Goal: Complete application form: Complete application form

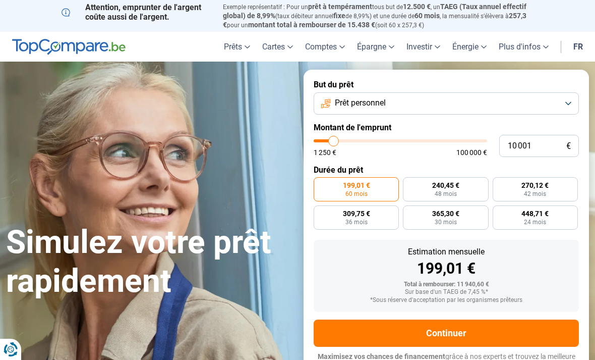
type input "9 250"
type input "9250"
type input "10 000"
type input "10000"
type input "11 250"
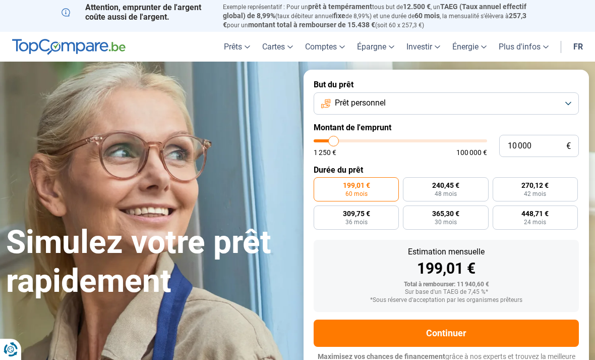
type input "11250"
type input "12 750"
type input "12750"
type input "14 250"
type input "14250"
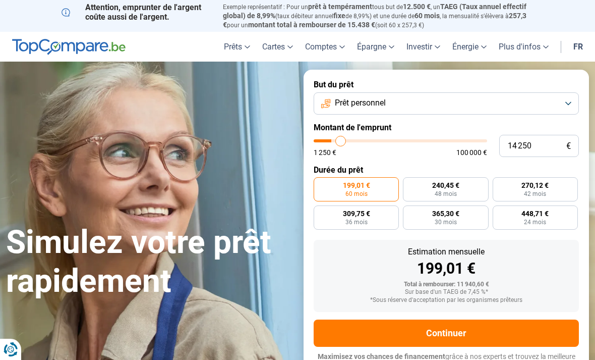
type input "16 250"
type input "16250"
type input "18 000"
type input "18000"
type input "20 250"
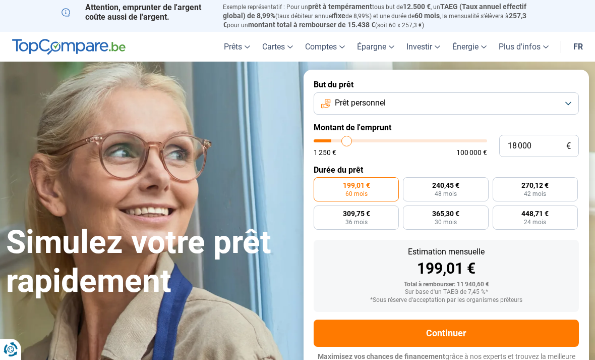
type input "20250"
type input "22 250"
type input "22250"
type input "24 250"
type input "24250"
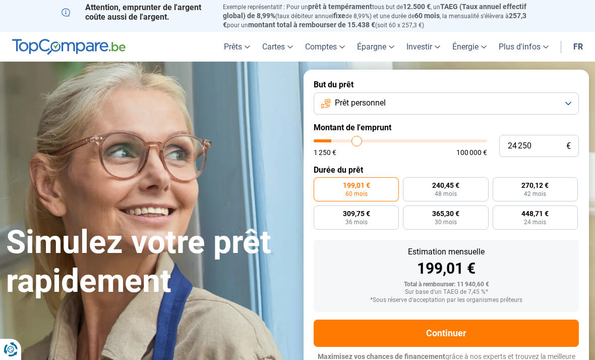
type input "26 000"
type input "26000"
type input "27 500"
type input "27500"
type input "29 000"
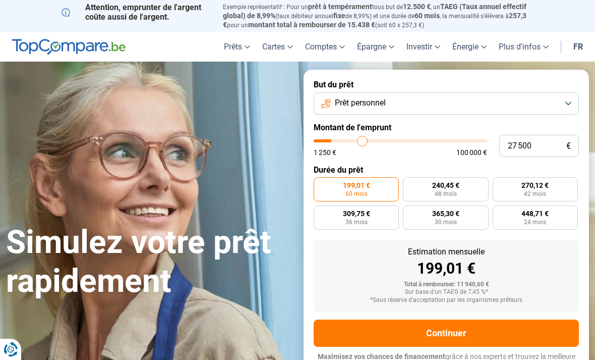
type input "29000"
type input "31 000"
type input "31000"
type input "32 250"
type input "32250"
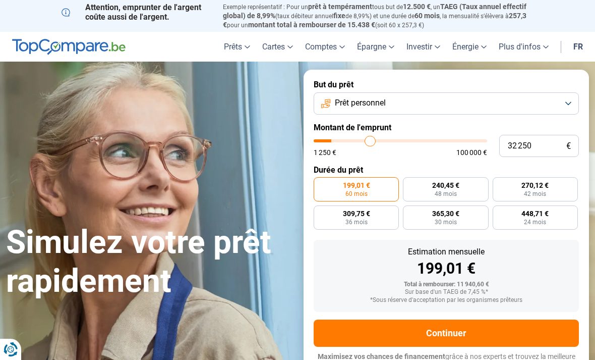
type input "33 500"
type input "33500"
type input "34 250"
type input "34250"
type input "35 000"
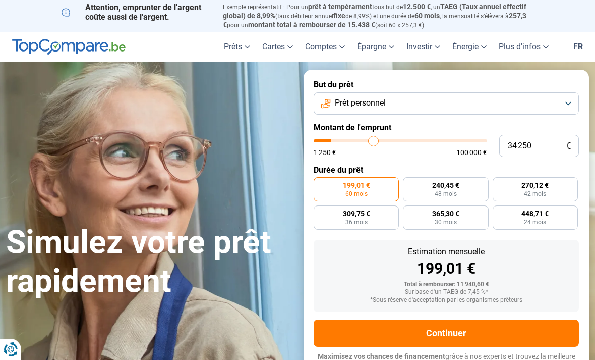
type input "35000"
type input "35 500"
type input "35500"
type input "36 250"
type input "36250"
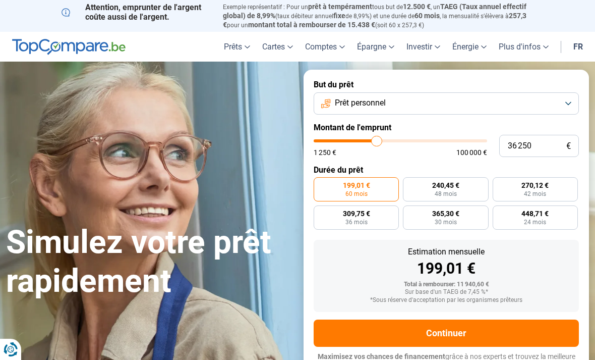
type input "36 500"
type input "36500"
type input "36 750"
type input "36750"
type input "37 000"
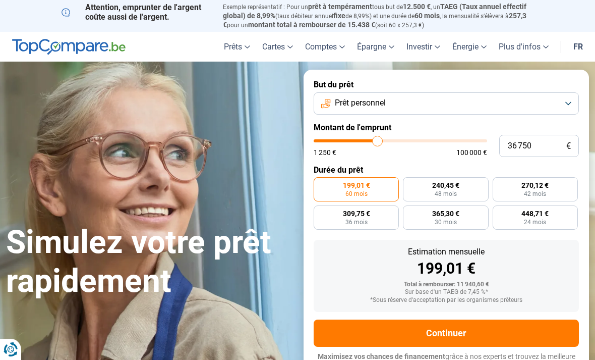
type input "37000"
type input "37 500"
type input "37500"
type input "37 750"
type input "37750"
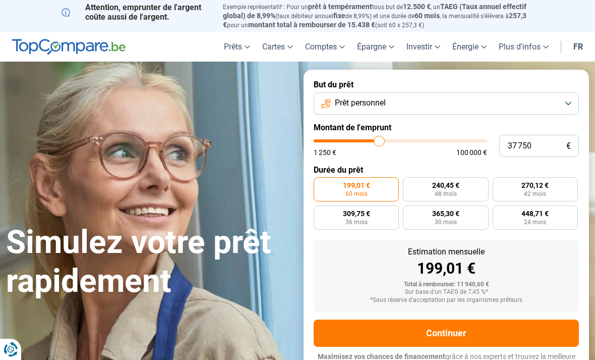
type input "38 000"
type input "38000"
type input "38 250"
type input "38250"
type input "38 500"
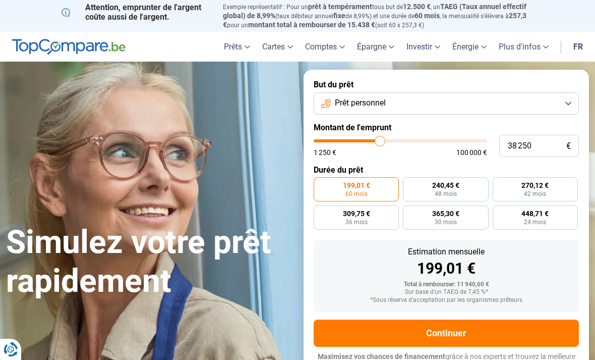
type input "38500"
type input "39 000"
type input "39000"
type input "39 250"
type input "39250"
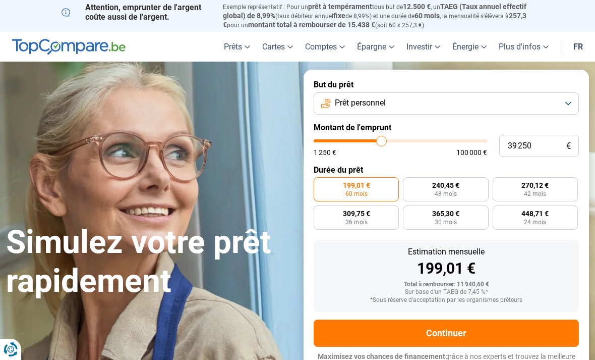
type input "39 500"
type input "39500"
type input "39 750"
type input "39750"
type input "40 250"
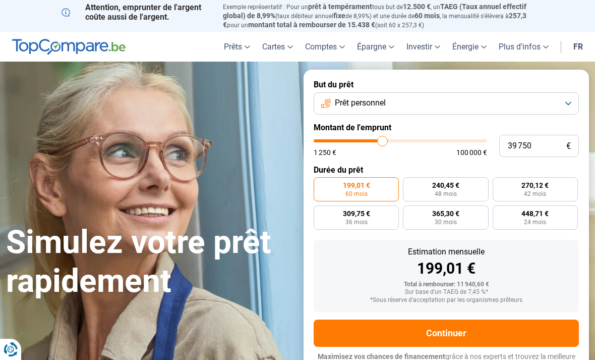
type input "40250"
type input "40 500"
type input "40500"
type input "40 750"
type input "40750"
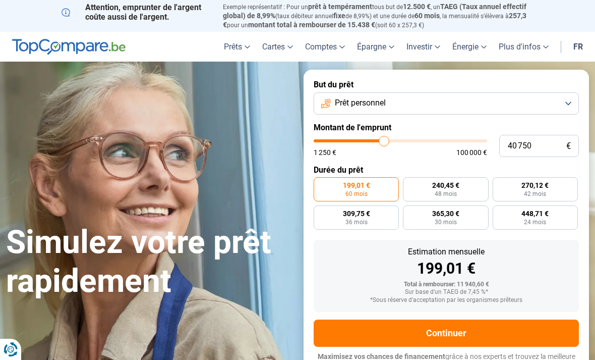
type input "41 500"
type input "41500"
type input "42 000"
type input "42000"
type input "42 500"
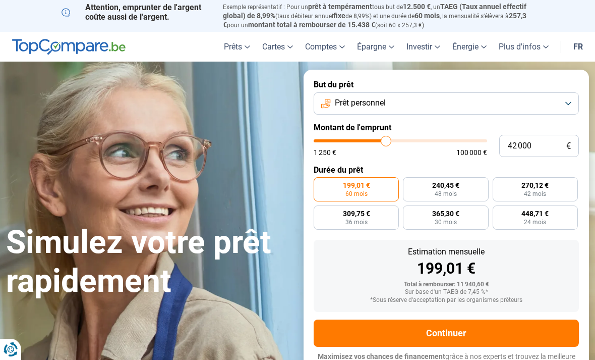
type input "42500"
type input "43 250"
type input "43250"
type input "43 750"
type input "43750"
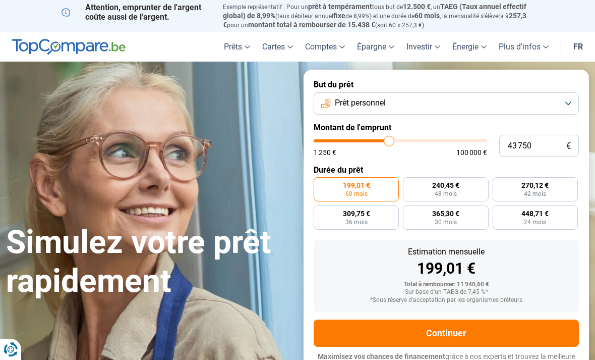
type input "44 250"
type input "44250"
type input "44 750"
type input "44750"
type input "45 250"
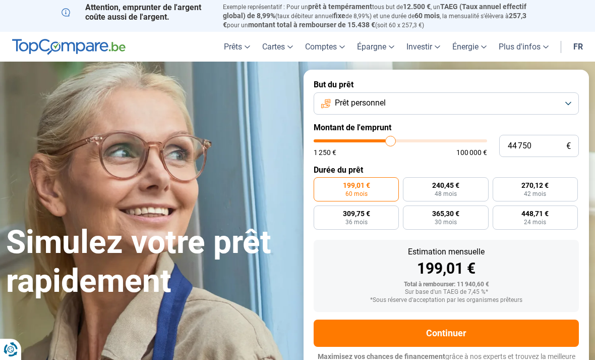
type input "45250"
type input "45 750"
type input "45750"
type input "46 250"
type input "46250"
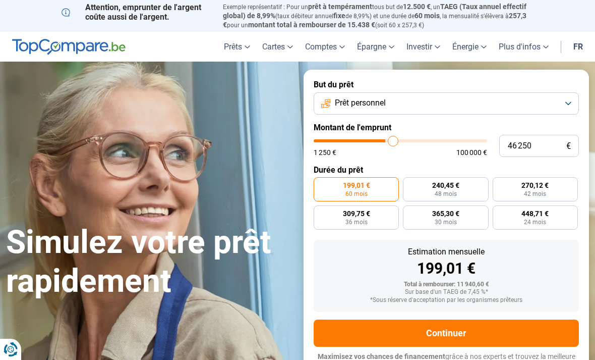
type input "46 500"
type input "46500"
type input "47 000"
type input "47000"
type input "47 250"
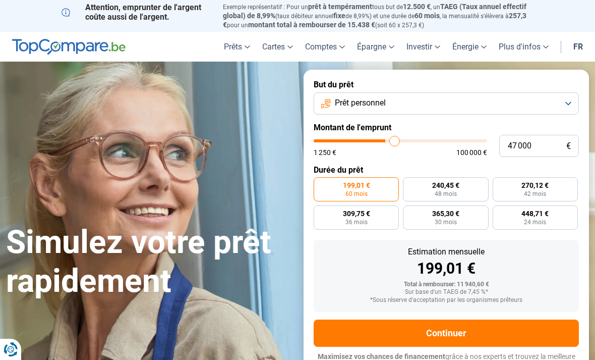
type input "47250"
type input "47 500"
type input "47500"
type input "47 750"
type input "47750"
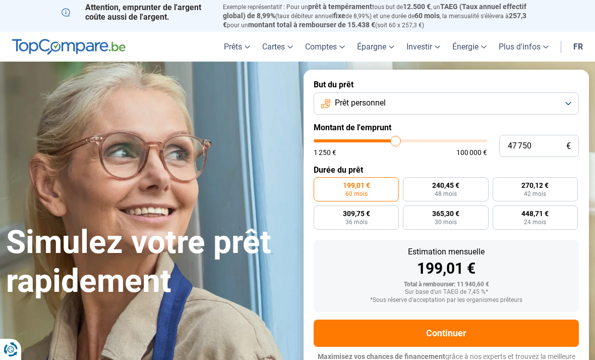
type input "48 250"
type input "48250"
type input "47 750"
type input "47750"
type input "47 500"
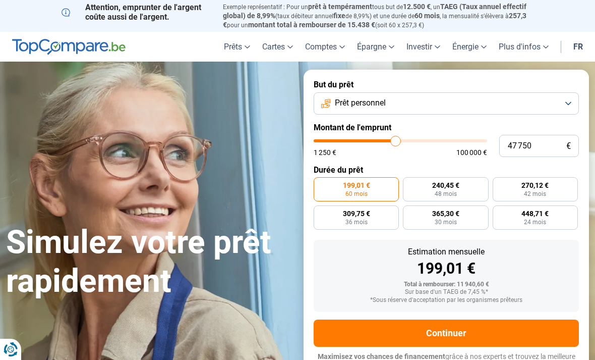
type input "47500"
type input "47 250"
type input "47250"
type input "47 000"
type input "47000"
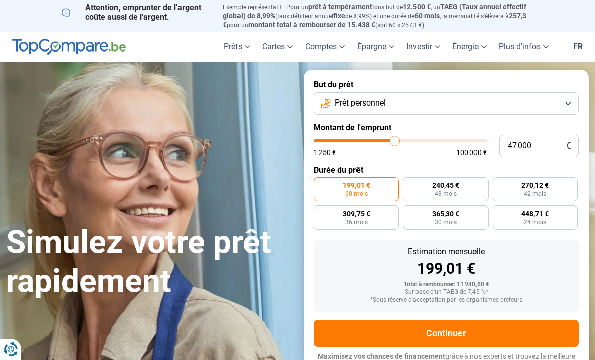
type input "46 250"
type input "46250"
type input "46 000"
type input "46000"
type input "45 250"
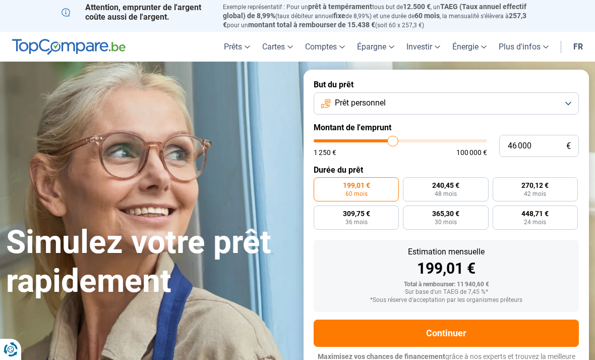
type input "45250"
type input "45 000"
type input "45000"
type input "44 500"
type input "44500"
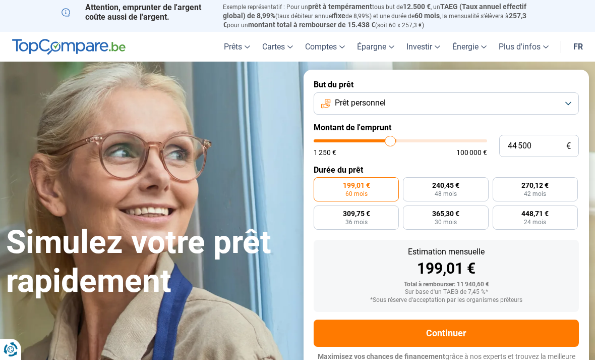
type input "44 250"
type input "44250"
type input "43 500"
type input "43500"
type input "43 250"
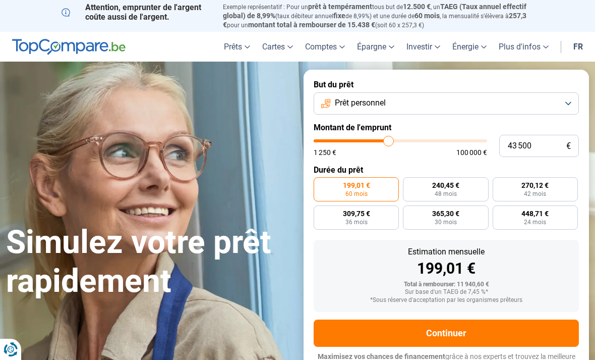
type input "43250"
type input "42 500"
type input "42500"
type input "42 250"
type input "42250"
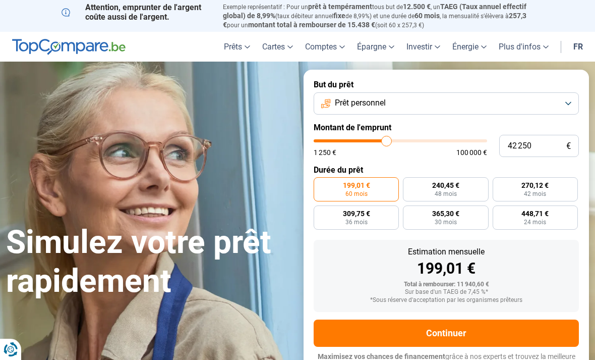
type input "42 000"
type input "42000"
type input "41 750"
type input "41750"
type input "41 500"
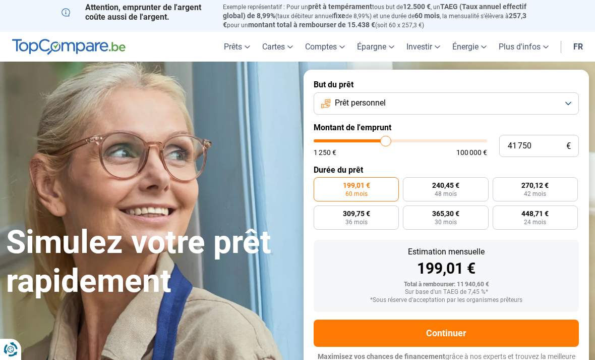
type input "41500"
type input "41 750"
type input "41750"
type input "42 000"
type input "42000"
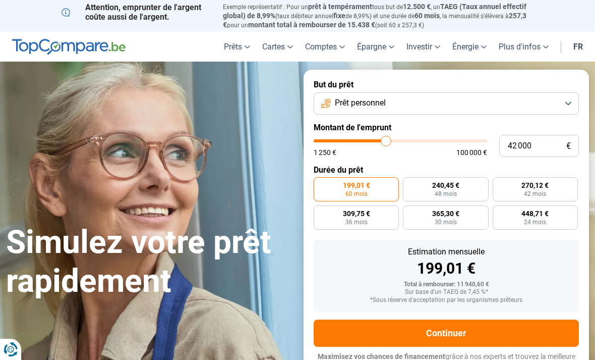
type input "42 250"
type input "42250"
type input "42 500"
type input "42500"
type input "43 000"
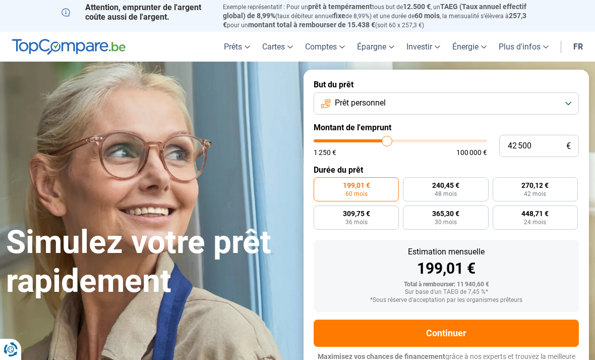
type input "43000"
type input "43 250"
type input "43250"
type input "43 500"
type input "43500"
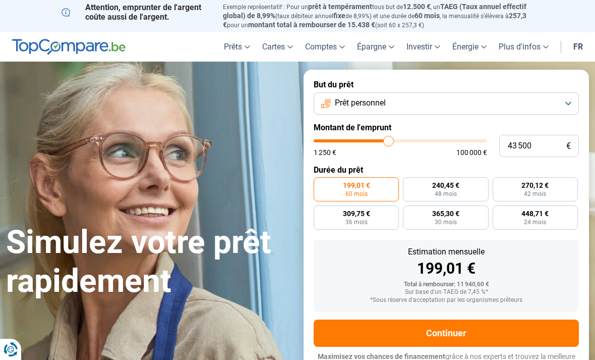
type input "43 750"
type input "43750"
type input "44 250"
type input "44250"
type input "43 750"
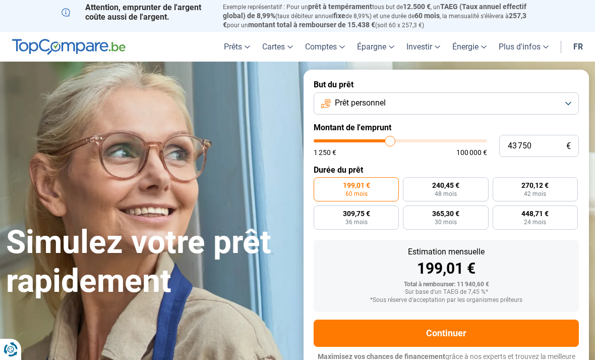
type input "43750"
type input "43 500"
type input "43500"
type input "43 250"
type input "43250"
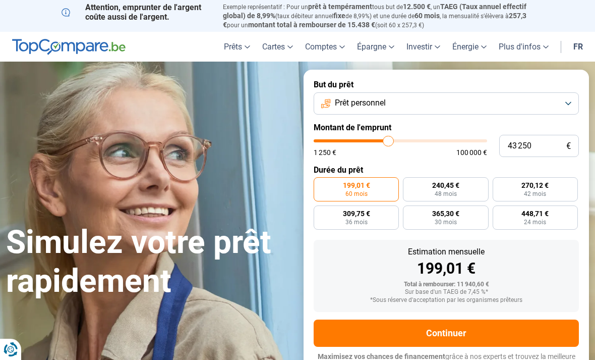
type input "43 500"
type input "43500"
type input "43 750"
type input "43750"
type input "44 250"
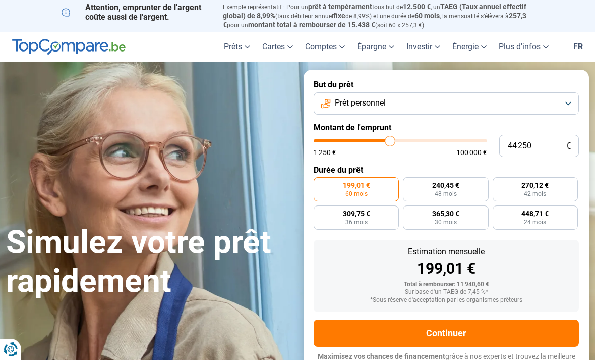
type input "44250"
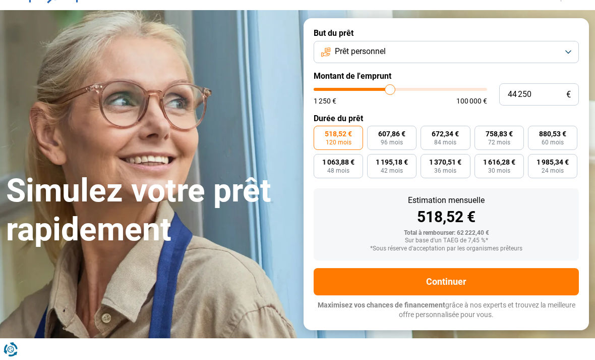
scroll to position [51, 0]
click at [561, 139] on span "60 mois" at bounding box center [553, 142] width 22 height 6
click at [535, 132] on input "880,53 € 60 mois" at bounding box center [531, 129] width 7 height 7
radio input "true"
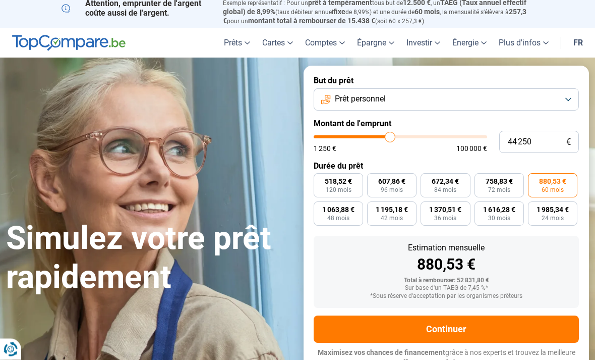
scroll to position [0, 0]
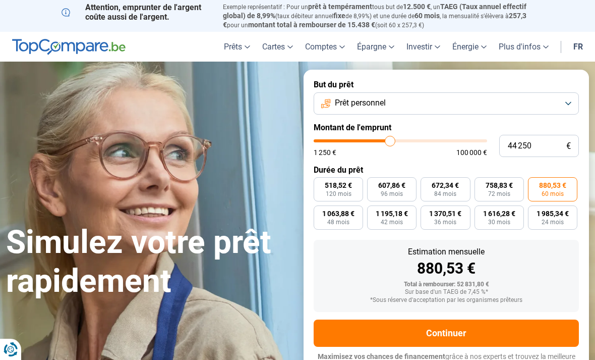
click at [484, 327] on button "Continuer" at bounding box center [446, 332] width 265 height 27
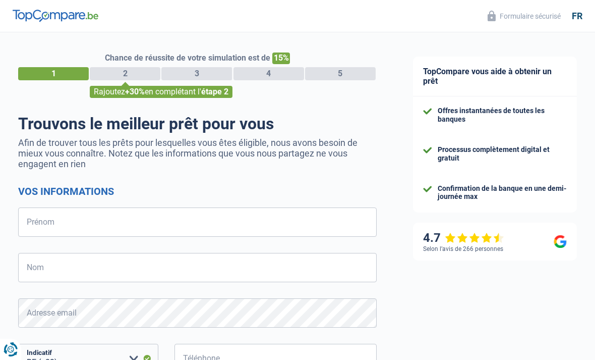
select select "32"
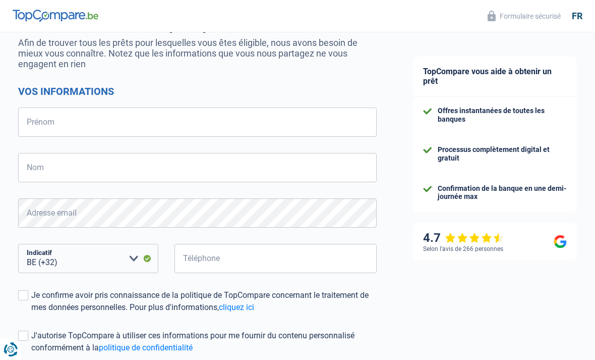
scroll to position [54, 0]
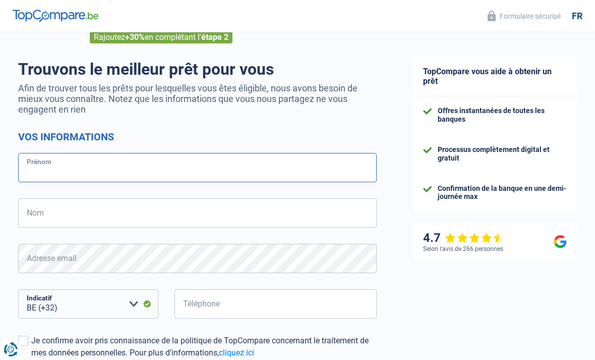
click at [226, 175] on input "Prénom" at bounding box center [197, 167] width 359 height 29
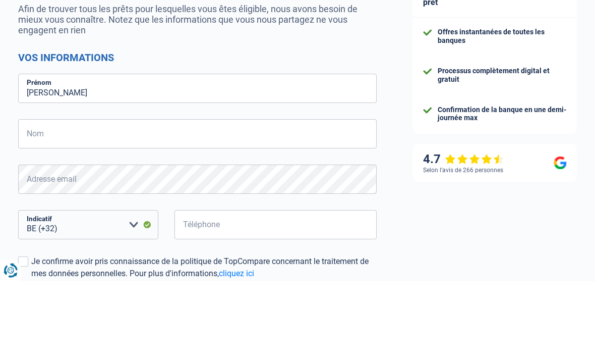
click at [206, 198] on input "Nom" at bounding box center [197, 212] width 359 height 29
click at [245, 153] on input "[PERSON_NAME]" at bounding box center [197, 167] width 359 height 29
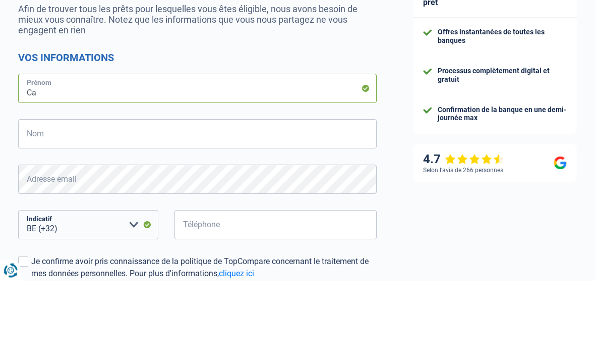
type input "C"
type input "l"
type input "Maximo"
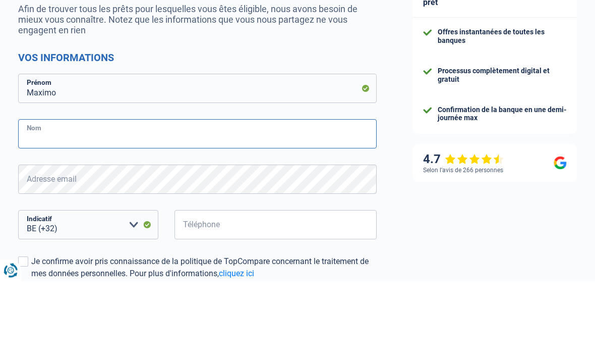
click at [228, 198] on input "Nom" at bounding box center [197, 212] width 359 height 29
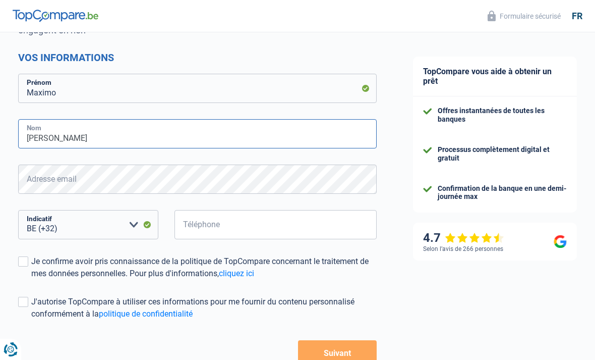
scroll to position [133, 0]
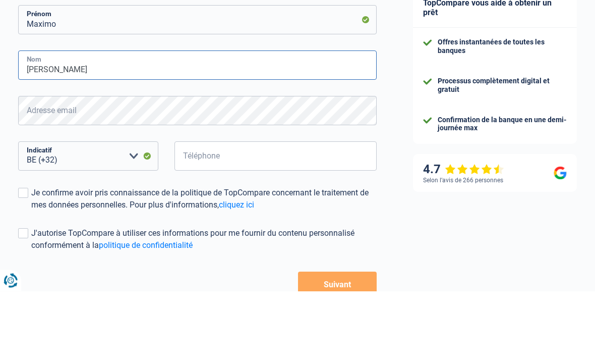
type input "[PERSON_NAME]"
click at [302, 210] on input "Téléphone" at bounding box center [276, 224] width 202 height 29
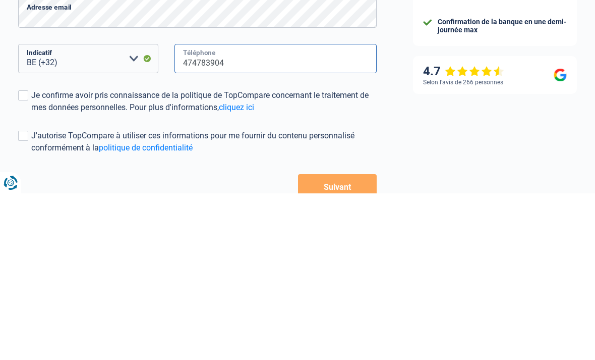
type input "474783904"
click at [23, 257] on span at bounding box center [23, 262] width 10 height 10
click at [31, 280] on input "Je confirme avoir pris connaissance de la politique de TopCompare concernant le…" at bounding box center [31, 280] width 0 height 0
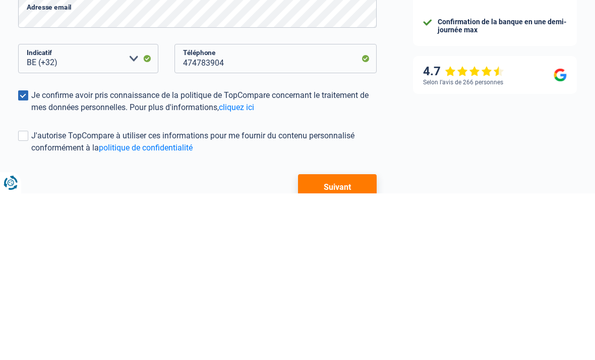
scroll to position [171, 0]
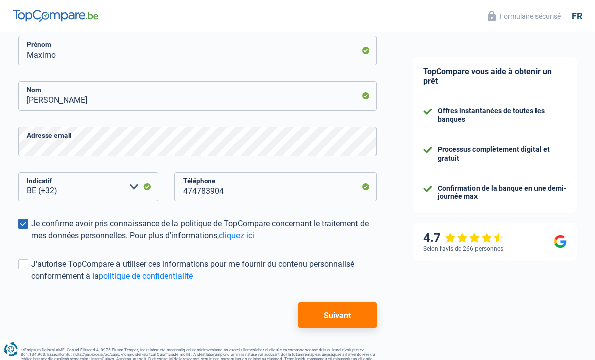
click at [343, 317] on button "Suivant" at bounding box center [337, 314] width 79 height 25
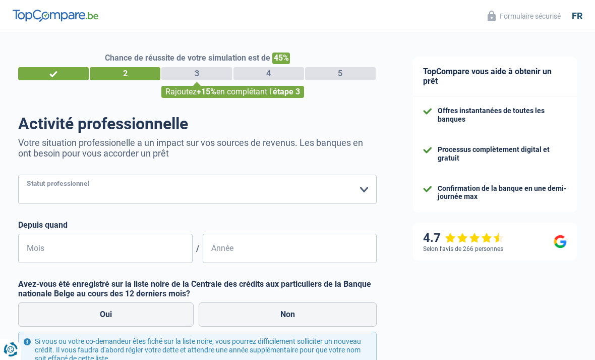
click at [270, 187] on select "Ouvrier Employé privé Employé public Invalide Indépendant Pensionné Chômeur Mut…" at bounding box center [197, 189] width 359 height 29
select select "publicEmployee"
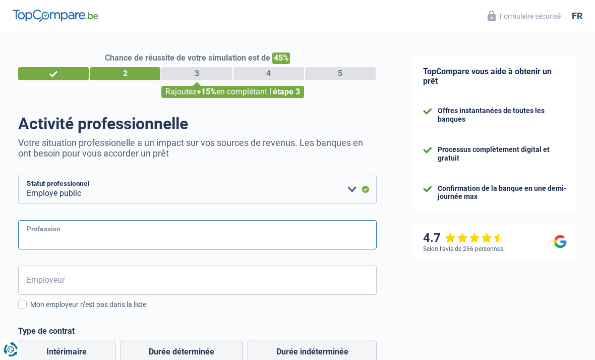
click at [283, 242] on input "Profession" at bounding box center [197, 234] width 359 height 29
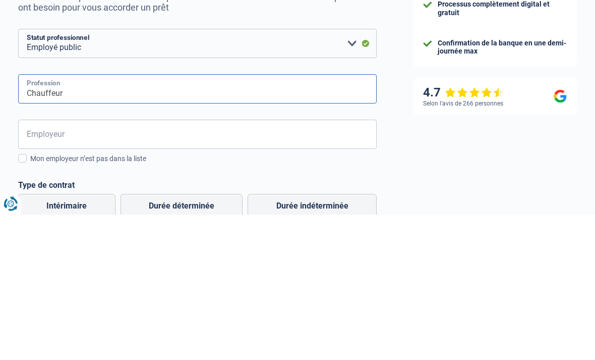
type input "Chauffeur"
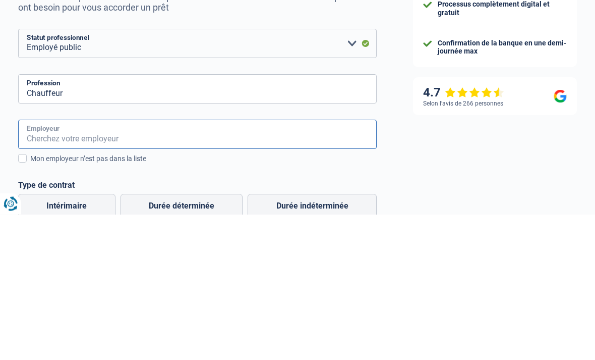
click at [269, 265] on input "Employeur" at bounding box center [197, 279] width 359 height 29
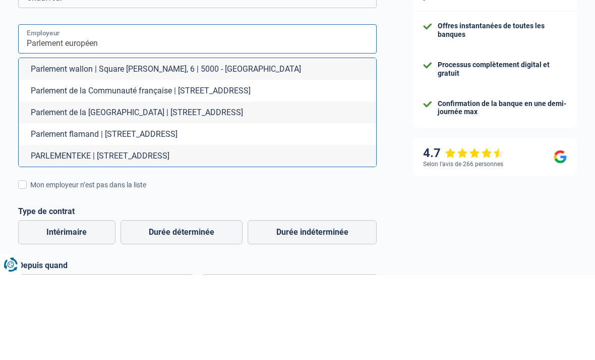
scroll to position [157, 0]
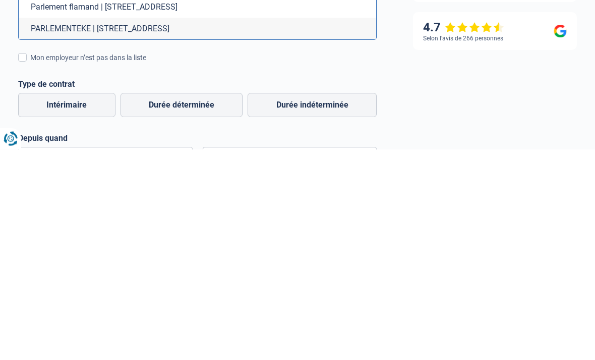
type input "Parlement européen"
click at [23, 263] on label "Mon employeur n’est pas dans la liste" at bounding box center [197, 268] width 359 height 11
click at [30, 274] on input "Mon employeur n’est pas dans la liste" at bounding box center [30, 274] width 0 height 0
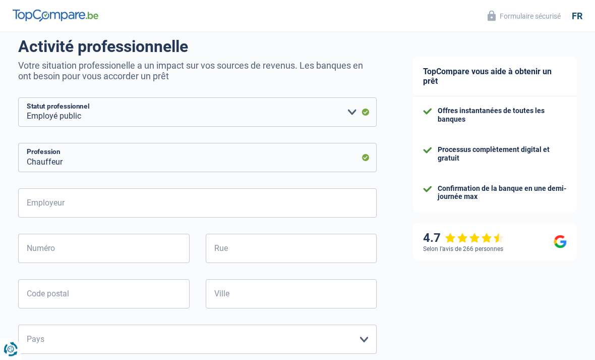
scroll to position [77, 0]
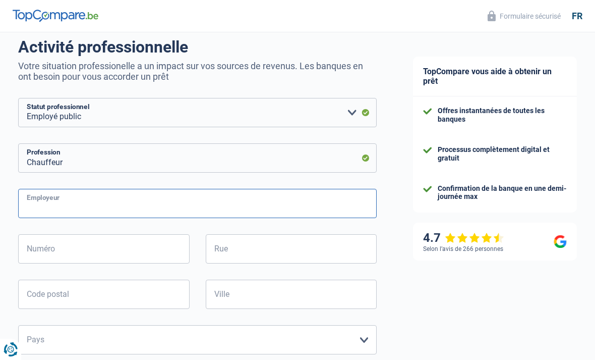
click at [327, 204] on input "Employeur" at bounding box center [197, 203] width 359 height 29
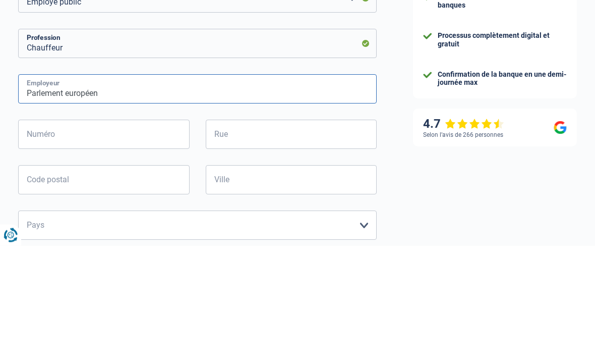
type input "Parlement européen"
click at [142, 234] on input "Numéro" at bounding box center [103, 248] width 171 height 29
click at [294, 234] on input "Rue" at bounding box center [291, 248] width 171 height 29
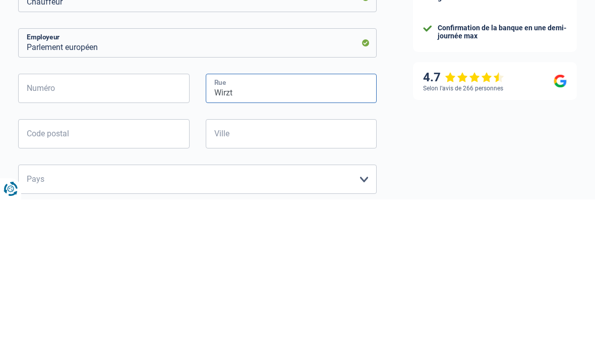
type input "Wirzt"
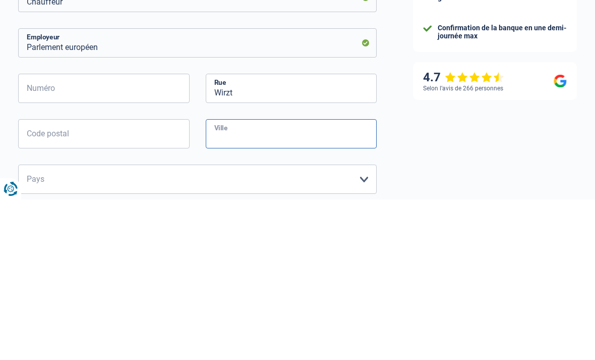
click at [311, 279] on input "Ville" at bounding box center [291, 293] width 171 height 29
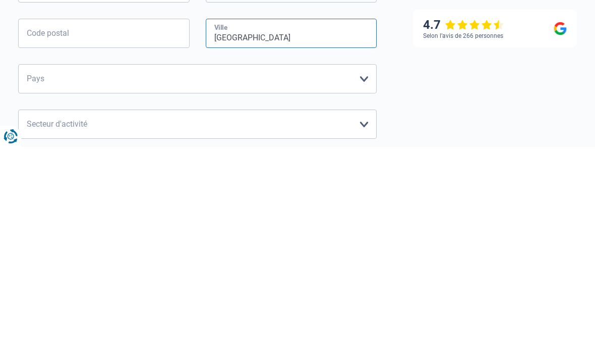
type input "[GEOGRAPHIC_DATA]"
click at [360, 277] on select "[GEOGRAPHIC_DATA] [GEOGRAPHIC_DATA] [GEOGRAPHIC_DATA] [GEOGRAPHIC_DATA] [GEOGRA…" at bounding box center [197, 291] width 359 height 29
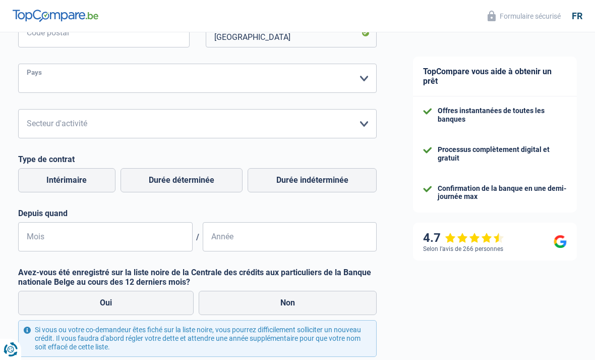
select select "BE"
click at [365, 126] on select "Agriculture/Pêche Industrie Horeca Courier/Fitness/Taxi Construction Banques/As…" at bounding box center [197, 123] width 359 height 29
select select "courierFitnessTaxi"
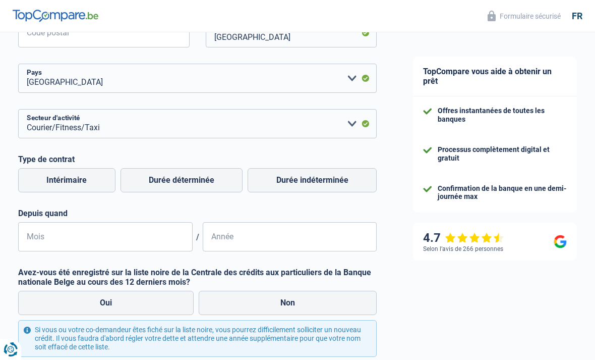
click at [314, 183] on label "Durée indéterminée" at bounding box center [312, 180] width 129 height 24
click at [314, 183] on input "Durée indéterminée" at bounding box center [312, 180] width 129 height 24
radio input "true"
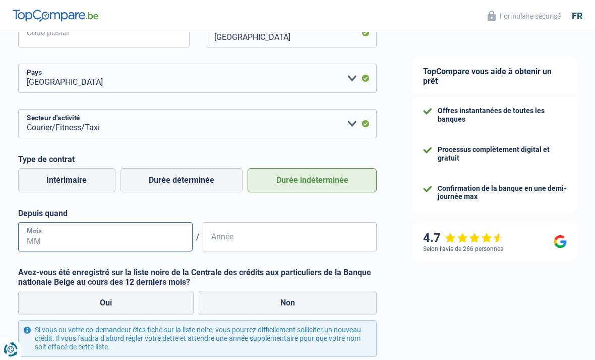
click at [162, 235] on input "Mois" at bounding box center [105, 236] width 175 height 29
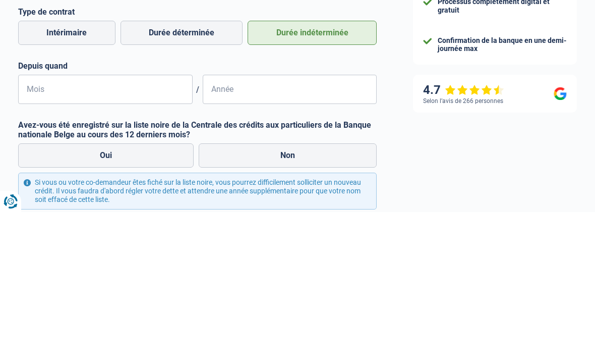
click at [288, 291] on label "Non" at bounding box center [288, 303] width 178 height 24
click at [288, 291] on input "Non" at bounding box center [288, 303] width 178 height 24
radio input "true"
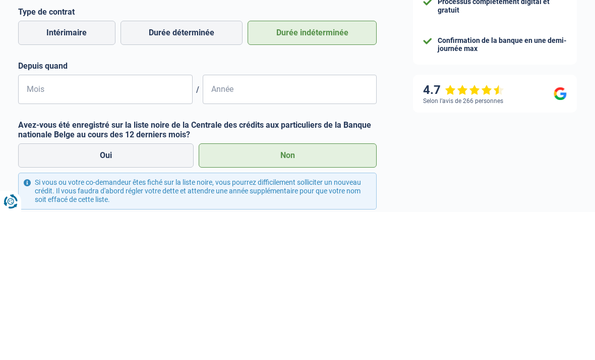
scroll to position [411, 0]
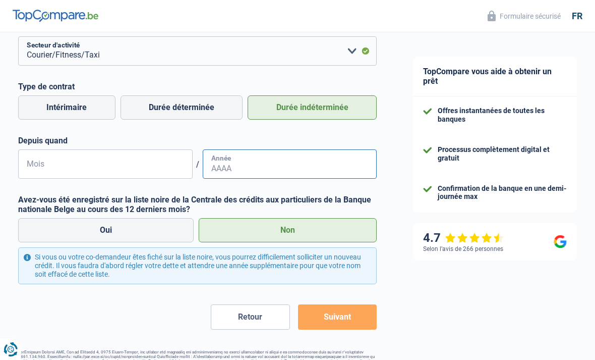
click at [306, 168] on input "Année" at bounding box center [290, 163] width 175 height 29
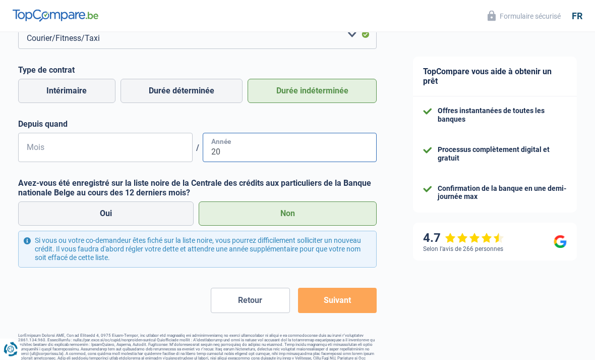
scroll to position [410, 0]
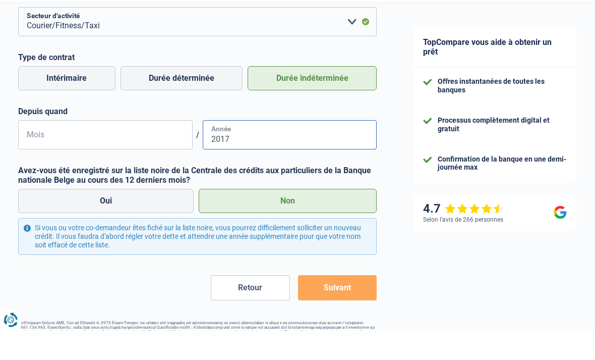
type input "2017"
click at [159, 150] on input "Mois" at bounding box center [105, 164] width 175 height 29
type input "01"
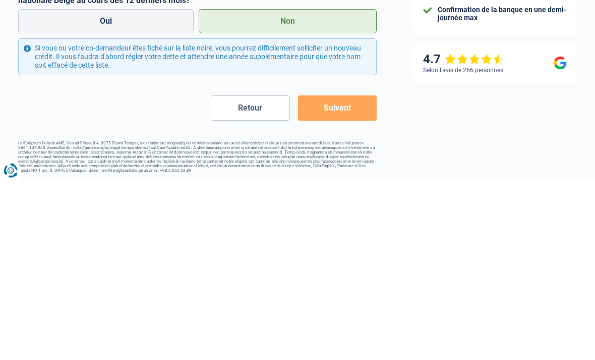
click at [349, 274] on button "Suivant" at bounding box center [337, 286] width 79 height 25
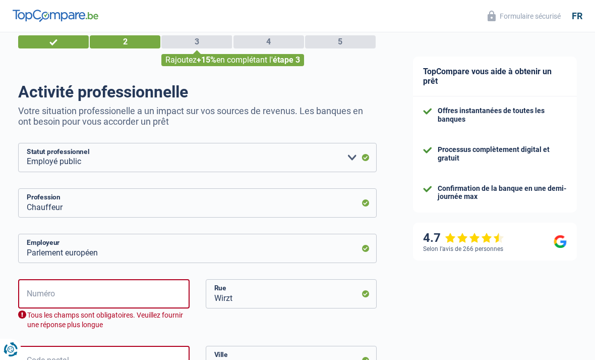
scroll to position [0, 0]
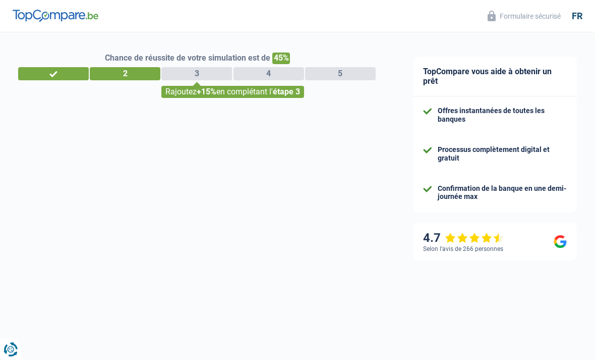
select select "32"
